Goal: Navigation & Orientation: Find specific page/section

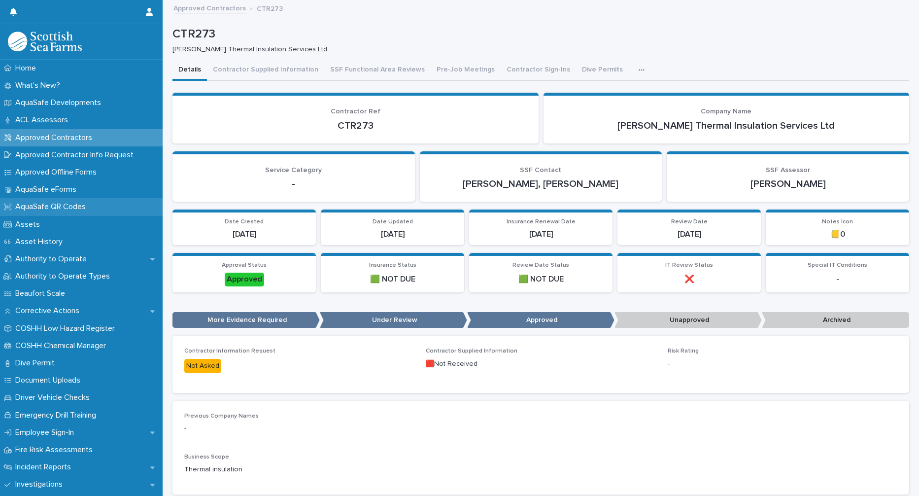
click at [66, 209] on p "AquaSafe QR Codes" at bounding box center [52, 206] width 82 height 9
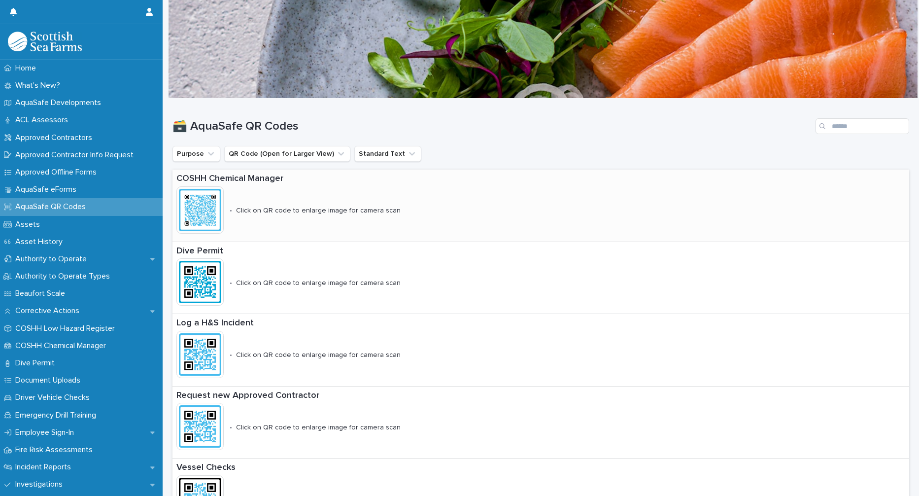
click at [318, 211] on p "Click on QR code to enlarge image for camera scan" at bounding box center [318, 210] width 165 height 8
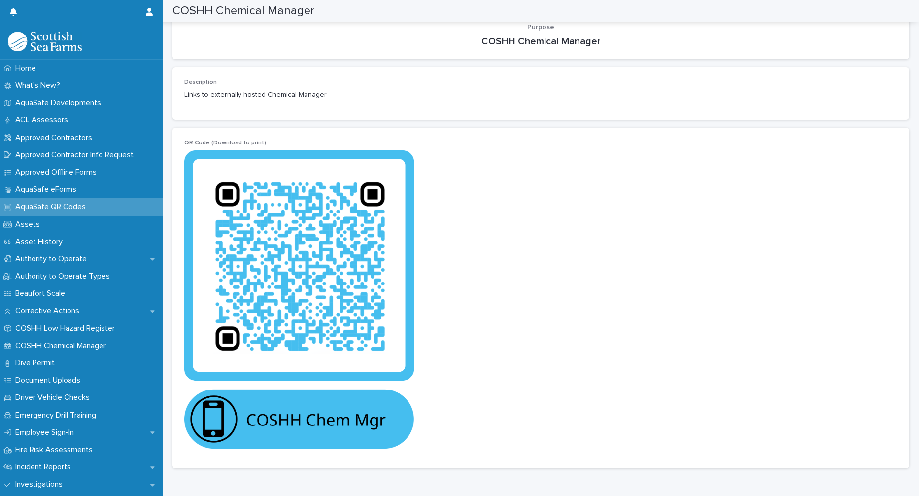
scroll to position [48, 0]
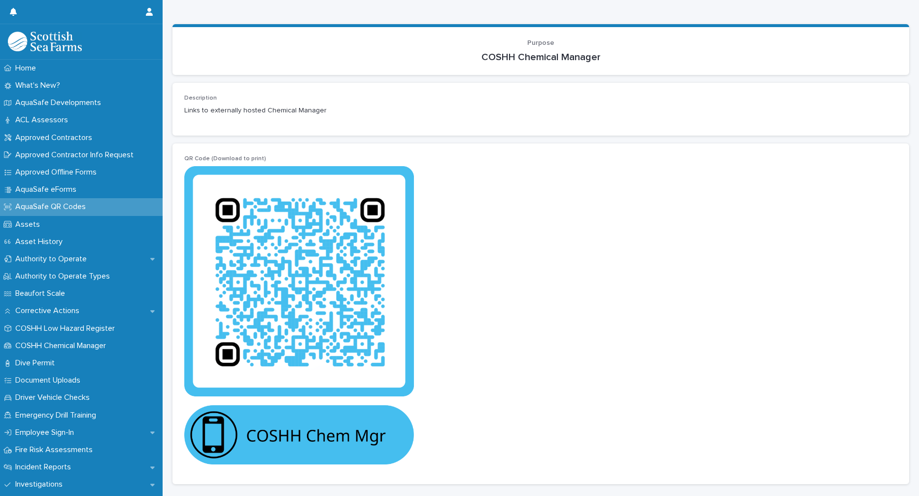
click at [272, 441] on img at bounding box center [299, 315] width 230 height 298
click at [300, 305] on img at bounding box center [299, 315] width 230 height 298
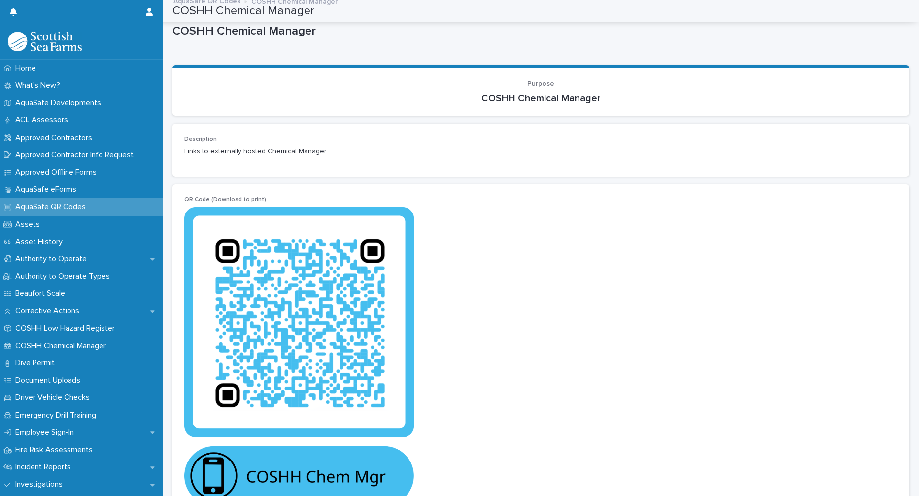
scroll to position [0, 0]
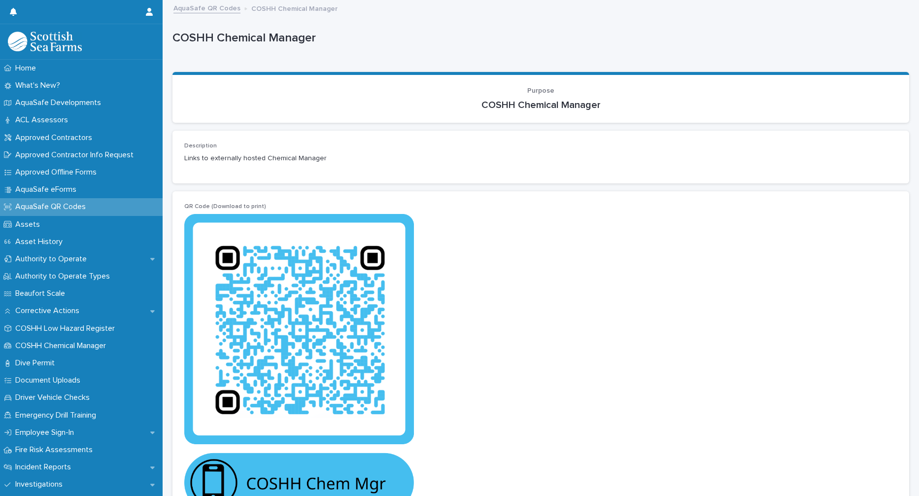
click at [529, 98] on div "COSHH Chemical Manager" at bounding box center [540, 104] width 713 height 14
click at [539, 90] on span "Purpose" at bounding box center [540, 90] width 27 height 7
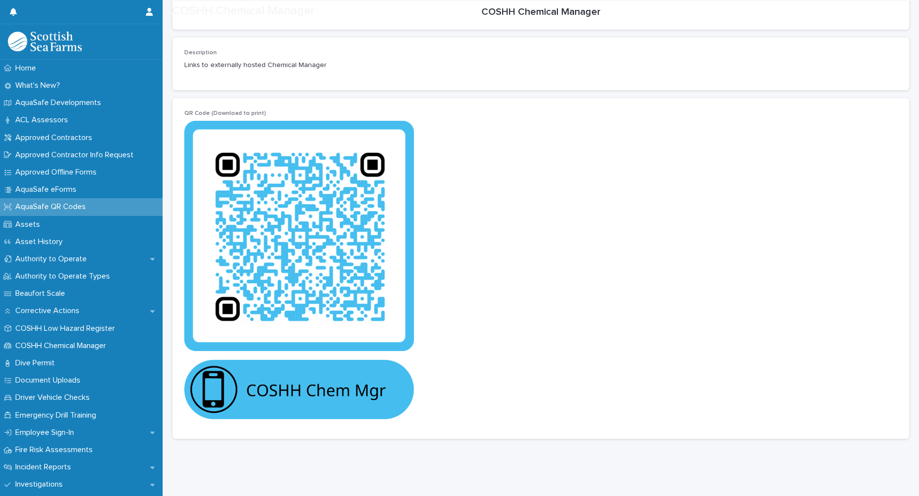
scroll to position [97, 0]
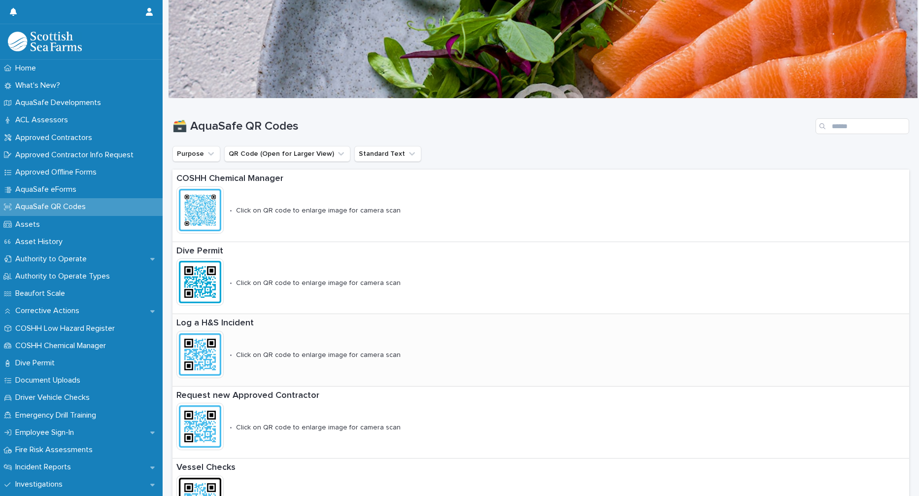
click at [239, 324] on p "Log a H&S Incident" at bounding box center [327, 323] width 302 height 11
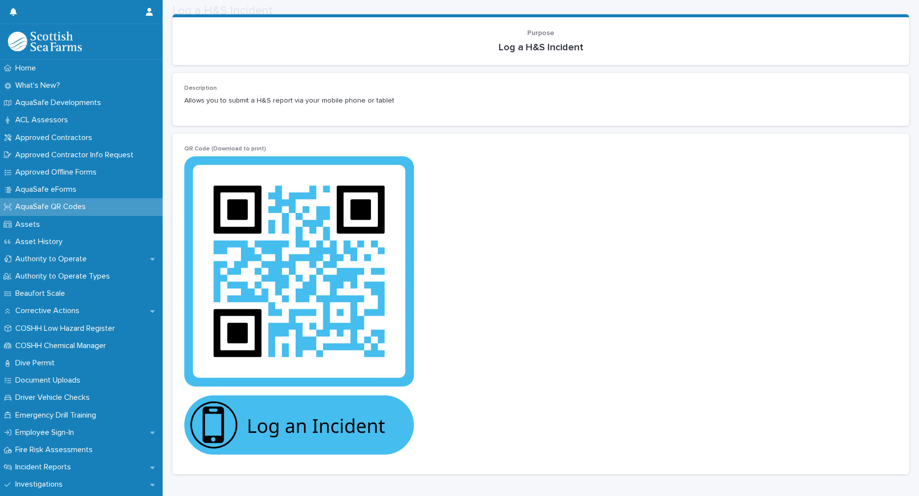
scroll to position [97, 0]
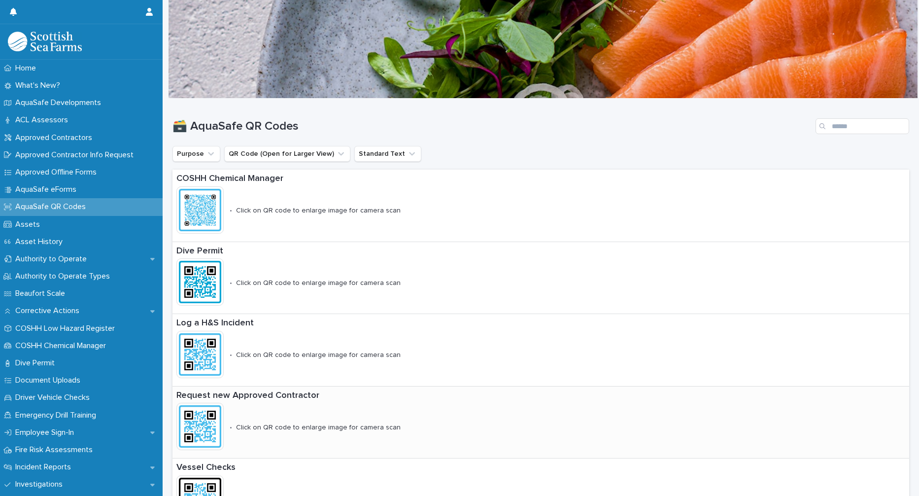
scroll to position [49, 0]
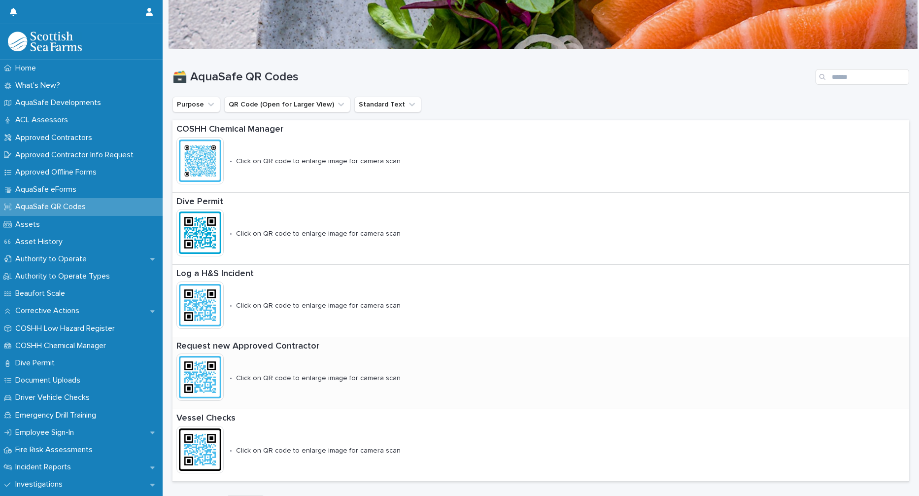
click at [201, 379] on img at bounding box center [199, 376] width 47 height 47
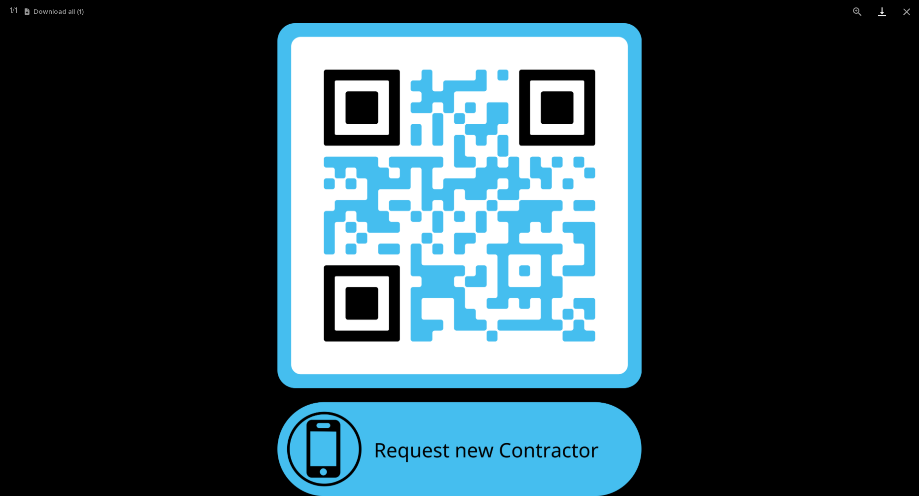
click at [885, 15] on link "Download" at bounding box center [882, 11] width 25 height 23
click at [880, 16] on link "Download" at bounding box center [882, 11] width 25 height 23
click at [853, 10] on button "View actual size" at bounding box center [857, 11] width 25 height 23
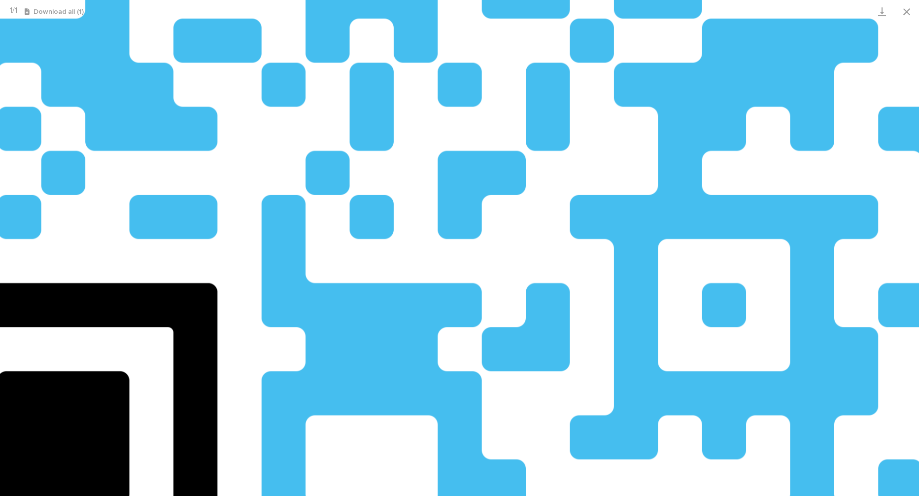
click at [856, 13] on button "View actual size" at bounding box center [857, 11] width 25 height 23
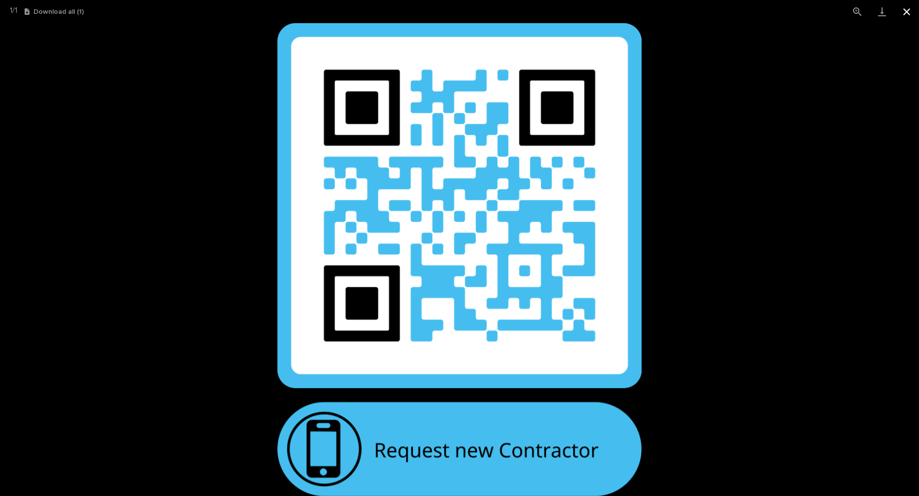
click at [906, 8] on button "Close gallery" at bounding box center [906, 11] width 25 height 23
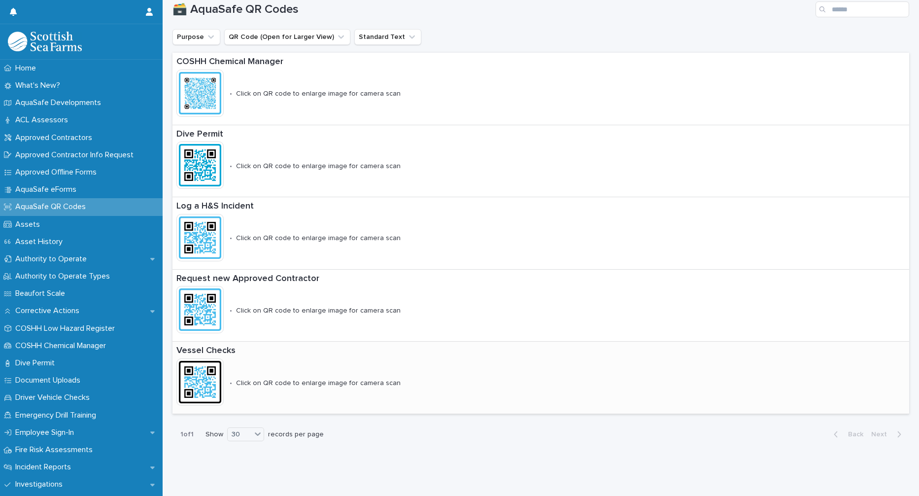
scroll to position [75, 0]
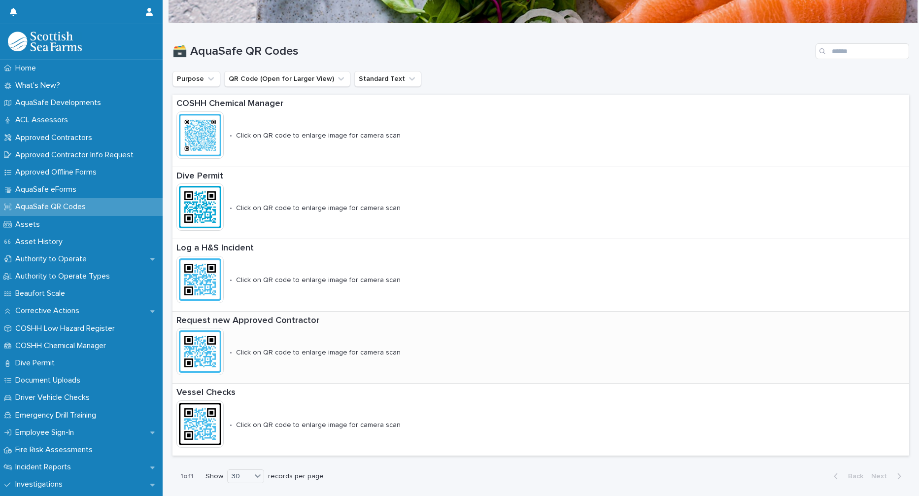
click at [274, 349] on p "Click on QR code to enlarge image for camera scan" at bounding box center [318, 352] width 165 height 8
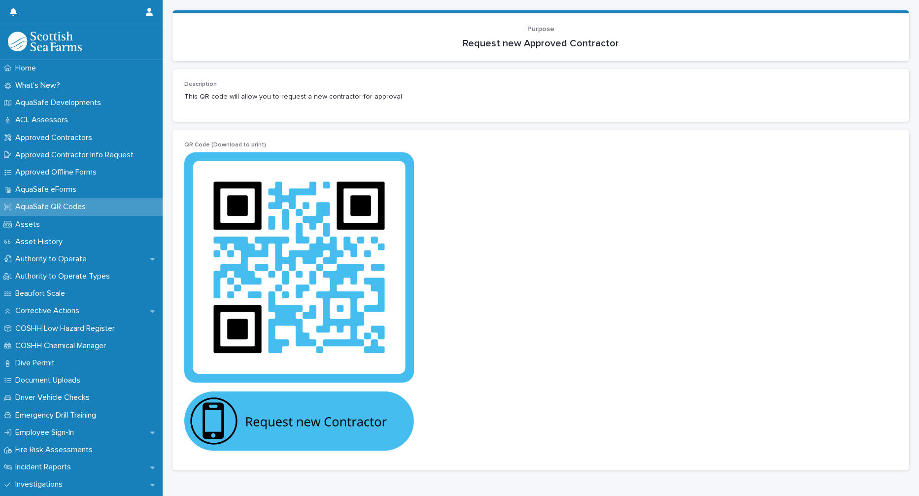
scroll to position [97, 0]
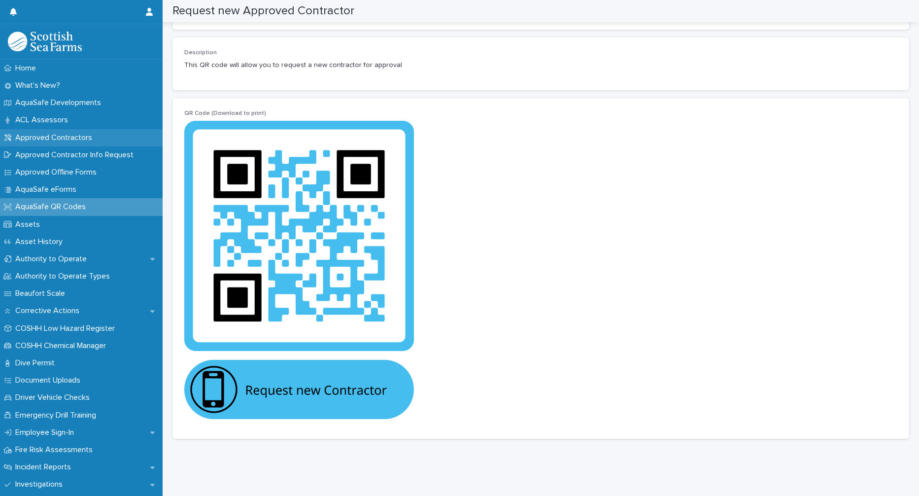
click at [85, 136] on p "Approved Contractors" at bounding box center [55, 137] width 89 height 9
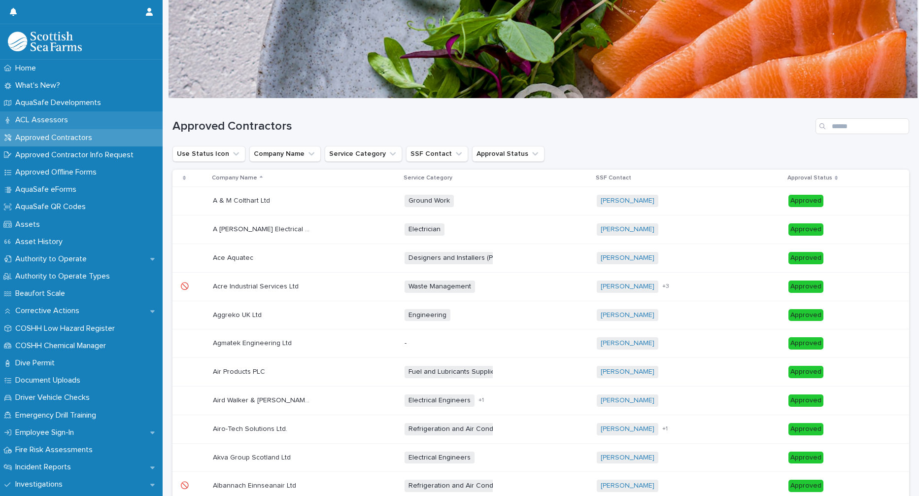
click at [50, 117] on p "ACL Assessors" at bounding box center [43, 119] width 65 height 9
